Goal: Information Seeking & Learning: Find specific fact

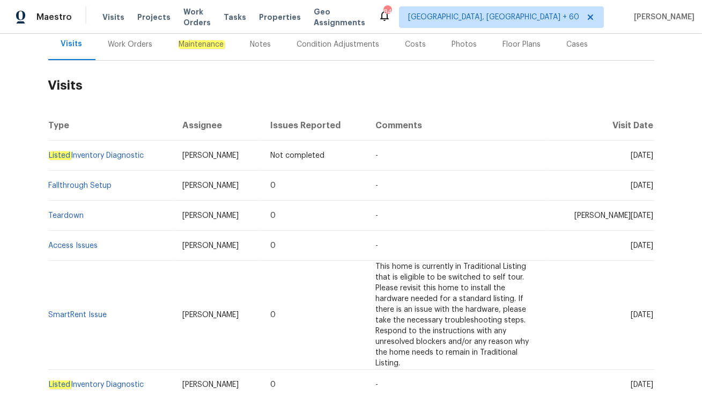
scroll to position [132, 0]
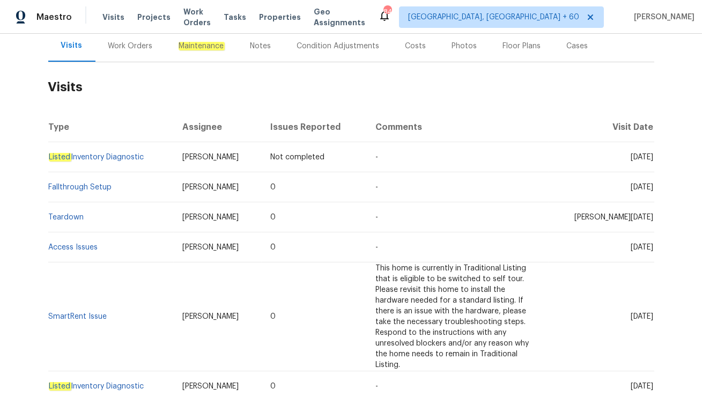
click at [123, 50] on div "Work Orders" at bounding box center [130, 46] width 45 height 11
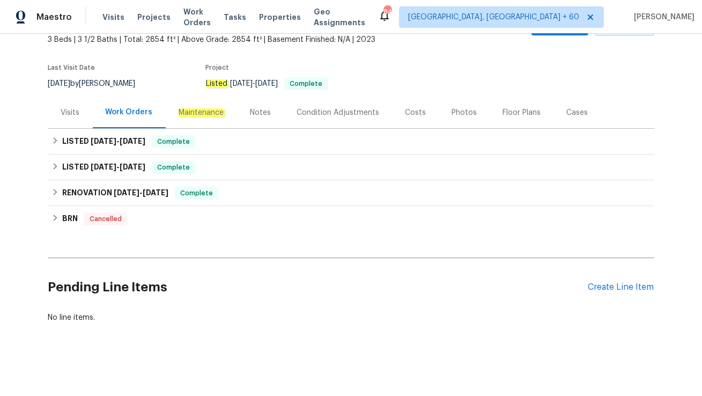
scroll to position [65, 0]
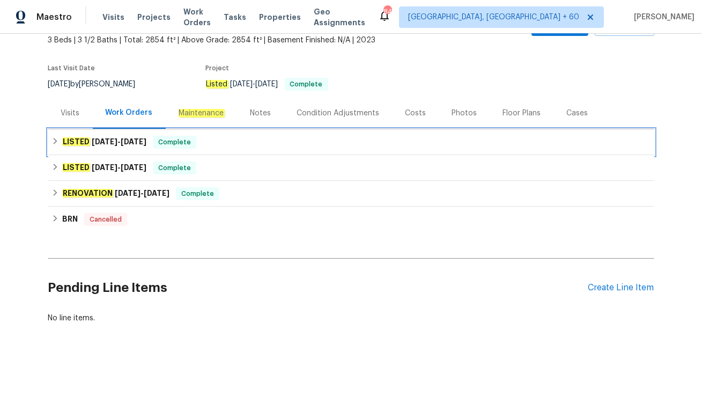
click at [210, 143] on div "LISTED 8/12/25 - 8/21/25 Complete" at bounding box center [350, 142] width 599 height 13
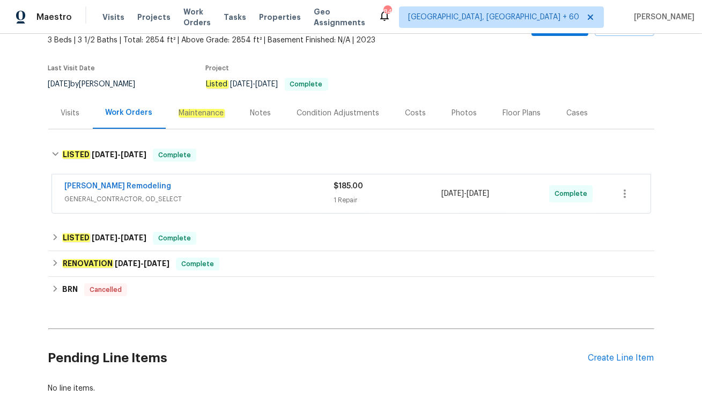
click at [211, 196] on span "GENERAL_CONTRACTOR, OD_SELECT" at bounding box center [199, 199] width 269 height 11
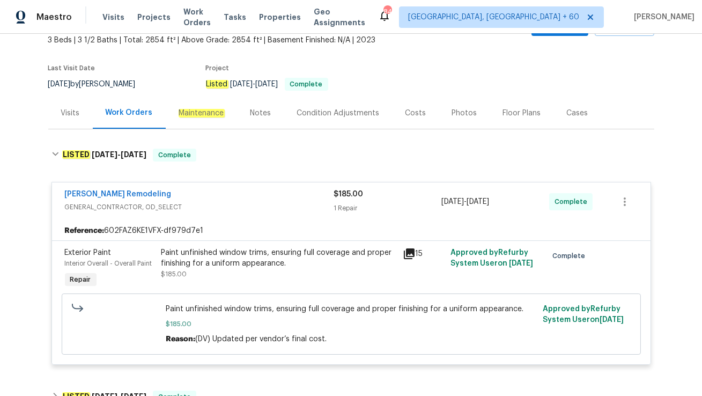
click at [71, 120] on div "Visits" at bounding box center [70, 113] width 45 height 32
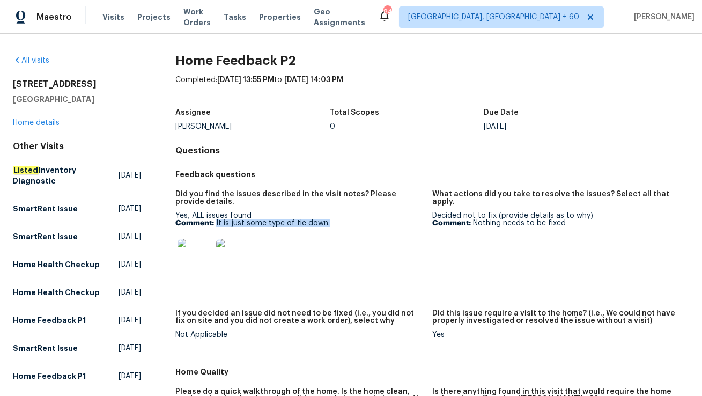
drag, startPoint x: 215, startPoint y: 222, endPoint x: 368, endPoint y: 224, distance: 153.3
click at [368, 224] on p "Comment: It is just some type of tie down." at bounding box center [299, 223] width 248 height 8
copy p "It is just some type of tie down."
drag, startPoint x: 473, startPoint y: 214, endPoint x: 617, endPoint y: 214, distance: 143.2
click at [617, 219] on p "Comment: Nothing needs to be fixed" at bounding box center [556, 223] width 248 height 8
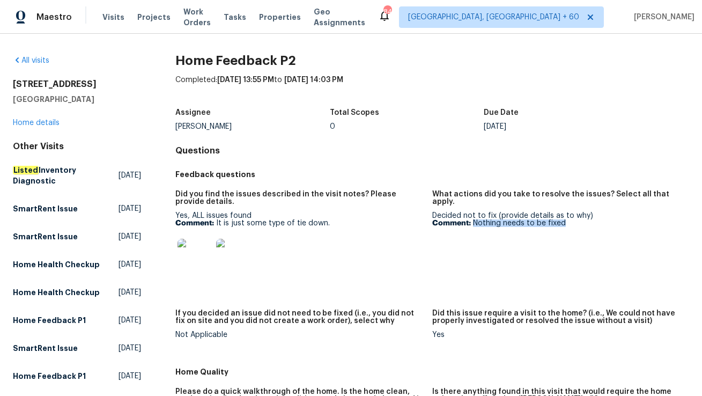
copy p "Nothing needs to be fixed"
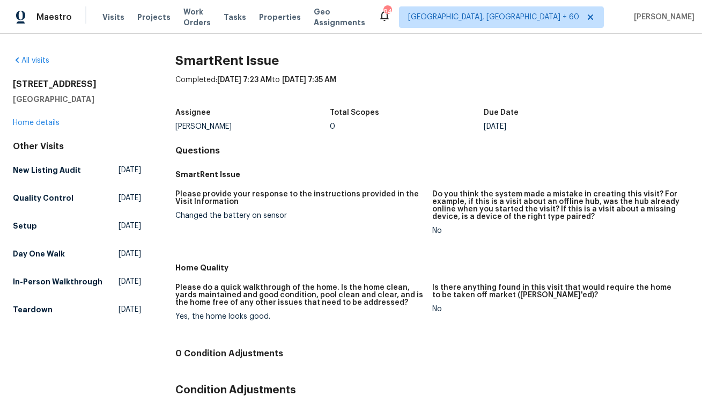
click at [233, 215] on div "Changed the battery on sensor" at bounding box center [299, 216] width 248 height 8
copy div "Changed the battery on sensor"
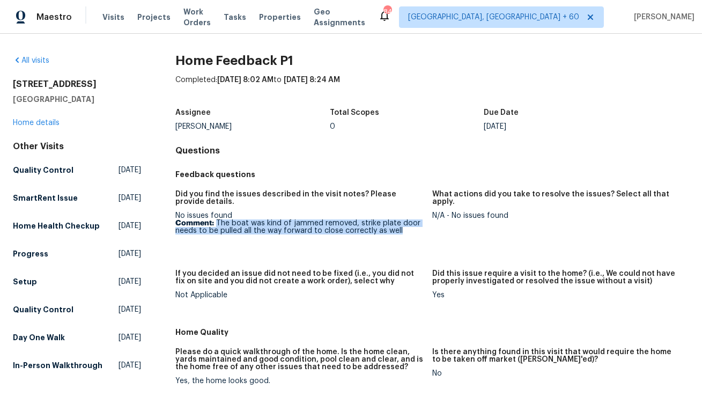
drag, startPoint x: 216, startPoint y: 224, endPoint x: 425, endPoint y: 232, distance: 209.3
click at [425, 232] on figure "Did you find the issues described in the visit notes? Please provide details. N…" at bounding box center [303, 223] width 257 height 66
copy p "The boat was kind of jammed removed, strike plate door needs to be pulled all t…"
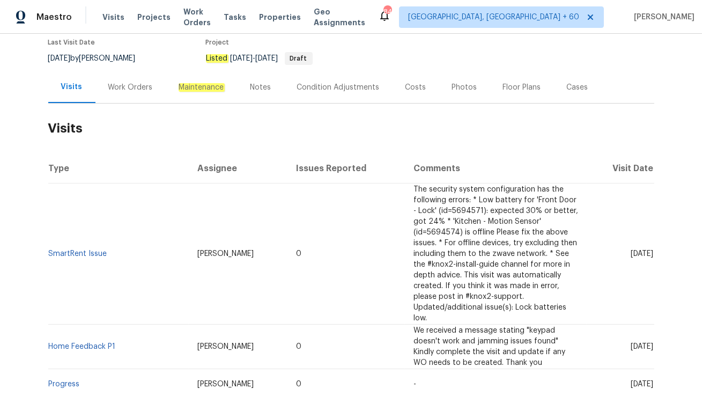
scroll to position [92, 0]
click at [128, 93] on div "Work Orders" at bounding box center [130, 87] width 70 height 32
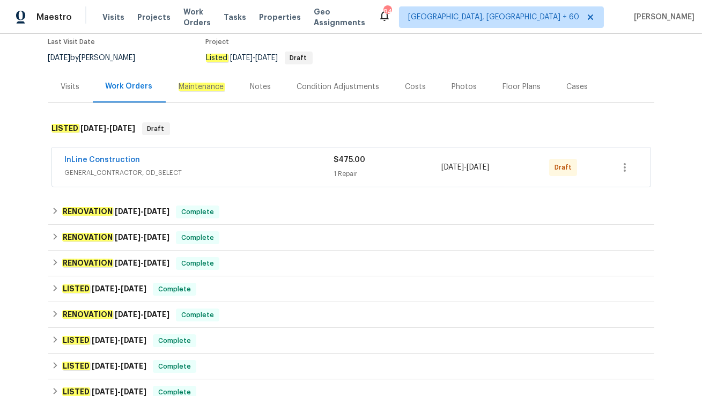
click at [208, 165] on div "InLine Construction" at bounding box center [199, 160] width 269 height 13
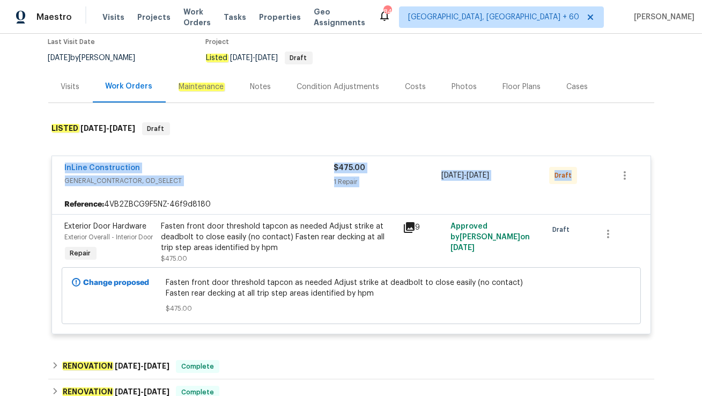
drag, startPoint x: 58, startPoint y: 165, endPoint x: 574, endPoint y: 175, distance: 515.9
click at [574, 175] on div "InLine Construction GENERAL_CONTRACTOR, OD_SELECT $475.00 1 Repair 8/25/2025 - …" at bounding box center [351, 175] width 598 height 39
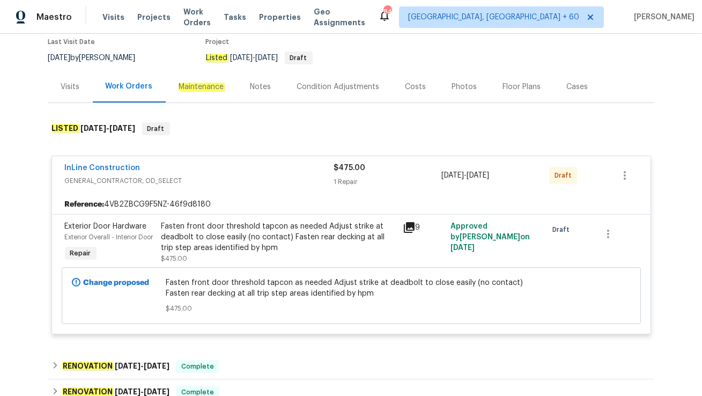
click at [11, 194] on div "Back to all projects 4406 Daffodil Cir S, Palm Beach Gardens, FL 33410 4 Beds |…" at bounding box center [351, 215] width 702 height 362
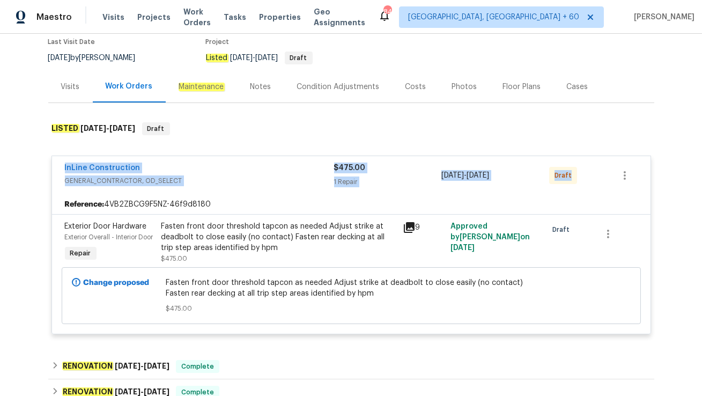
drag, startPoint x: 60, startPoint y: 166, endPoint x: 570, endPoint y: 180, distance: 511.1
click at [570, 180] on div "InLine Construction GENERAL_CONTRACTOR, OD_SELECT $475.00 1 Repair 8/25/2025 - …" at bounding box center [351, 175] width 598 height 39
copy div "InLine Construction GENERAL_CONTRACTOR, OD_SELECT $475.00 1 Repair 8/25/2025 - …"
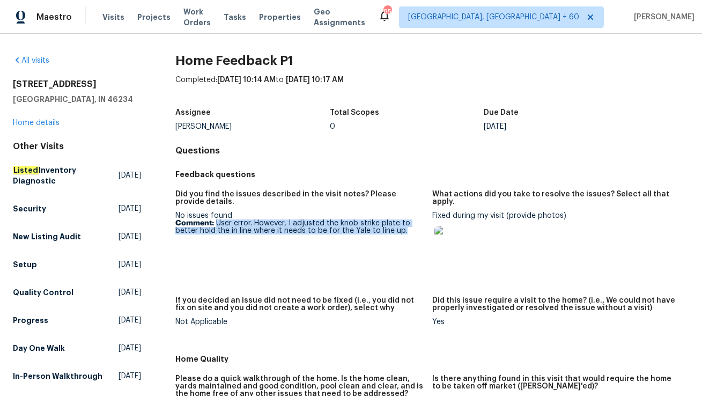
drag, startPoint x: 216, startPoint y: 223, endPoint x: 409, endPoint y: 230, distance: 193.7
click at [409, 230] on p "Comment: User error. However, I adjusted the knob strike plate to better hold t…" at bounding box center [299, 226] width 248 height 15
copy p "User error. However, I adjusted the knob strike plate to better hold the in lin…"
